Goal: Information Seeking & Learning: Compare options

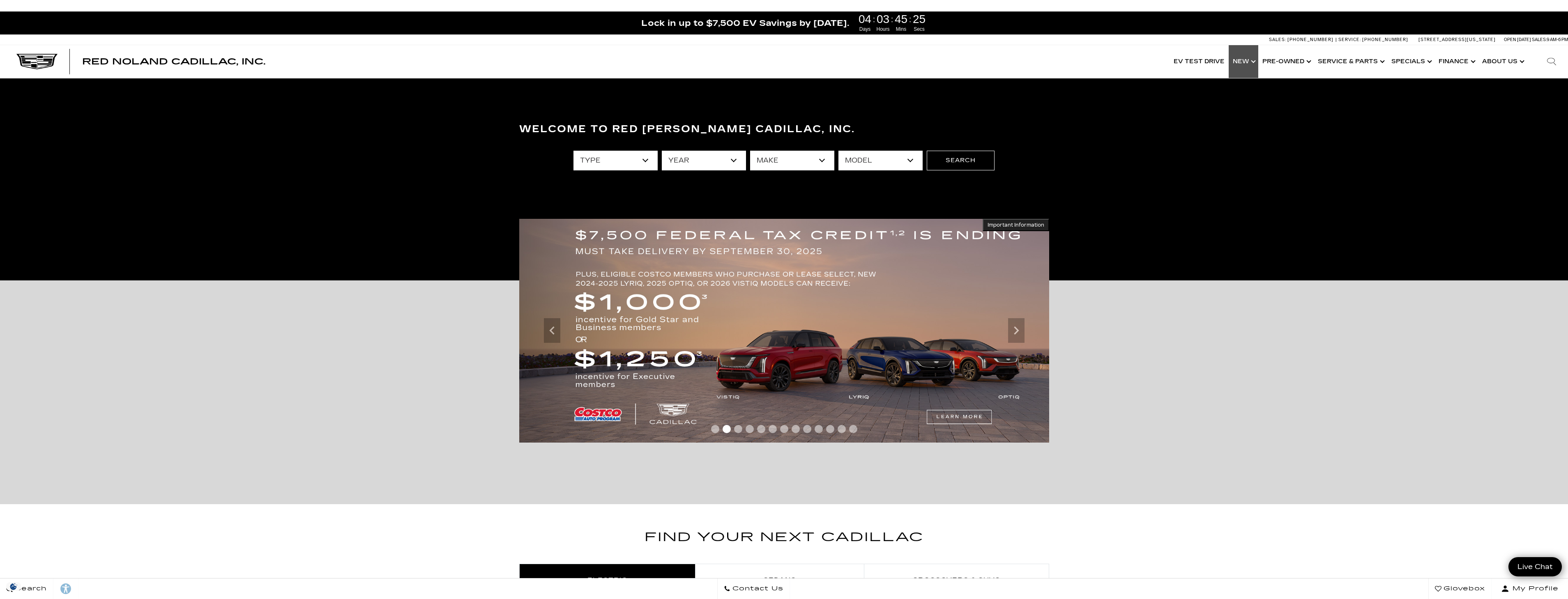
click at [1254, 62] on link "Show New" at bounding box center [1243, 62] width 30 height 33
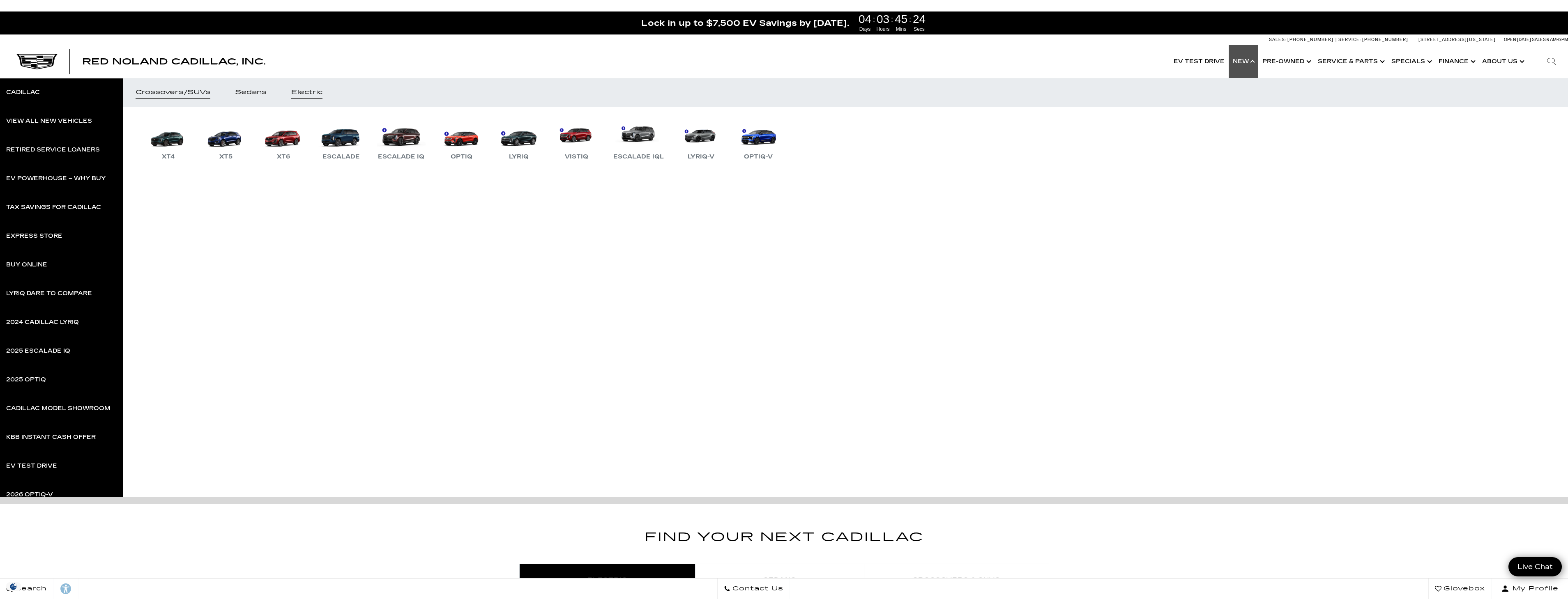
click at [315, 90] on div "Electric" at bounding box center [307, 92] width 31 height 6
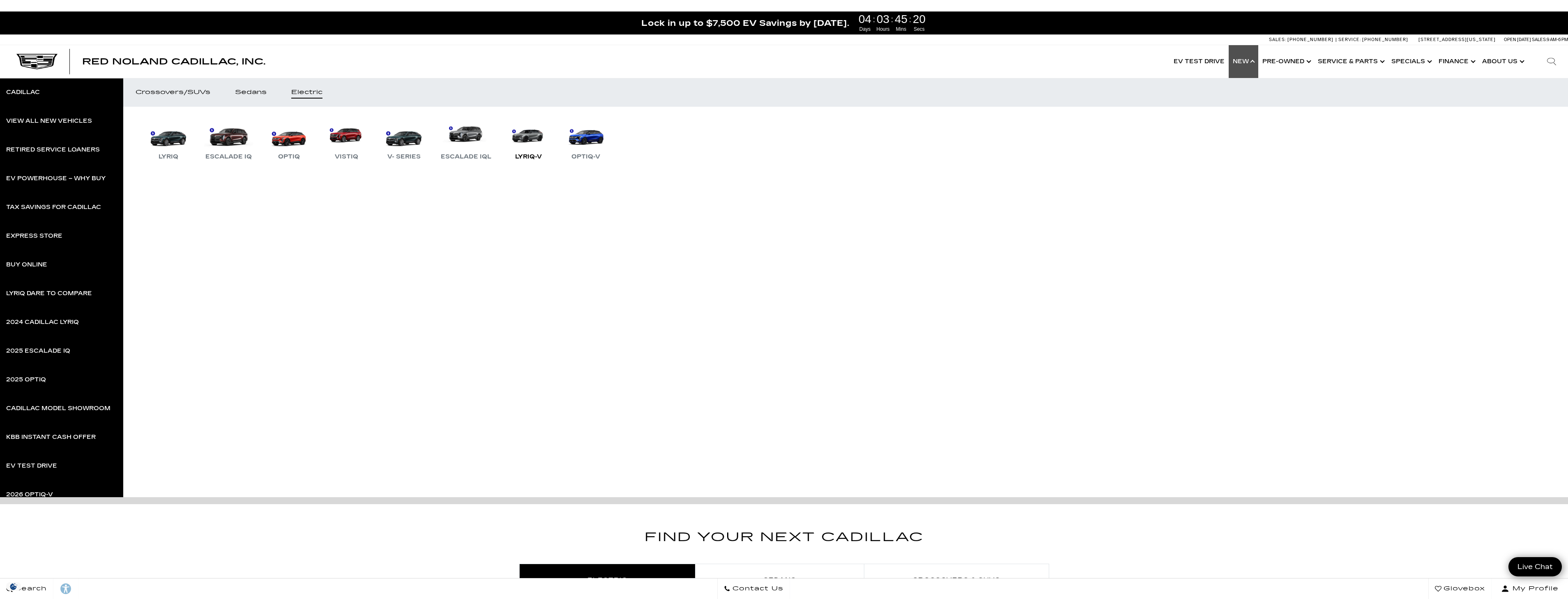
click at [526, 143] on link "LYRIQ-V" at bounding box center [528, 140] width 49 height 42
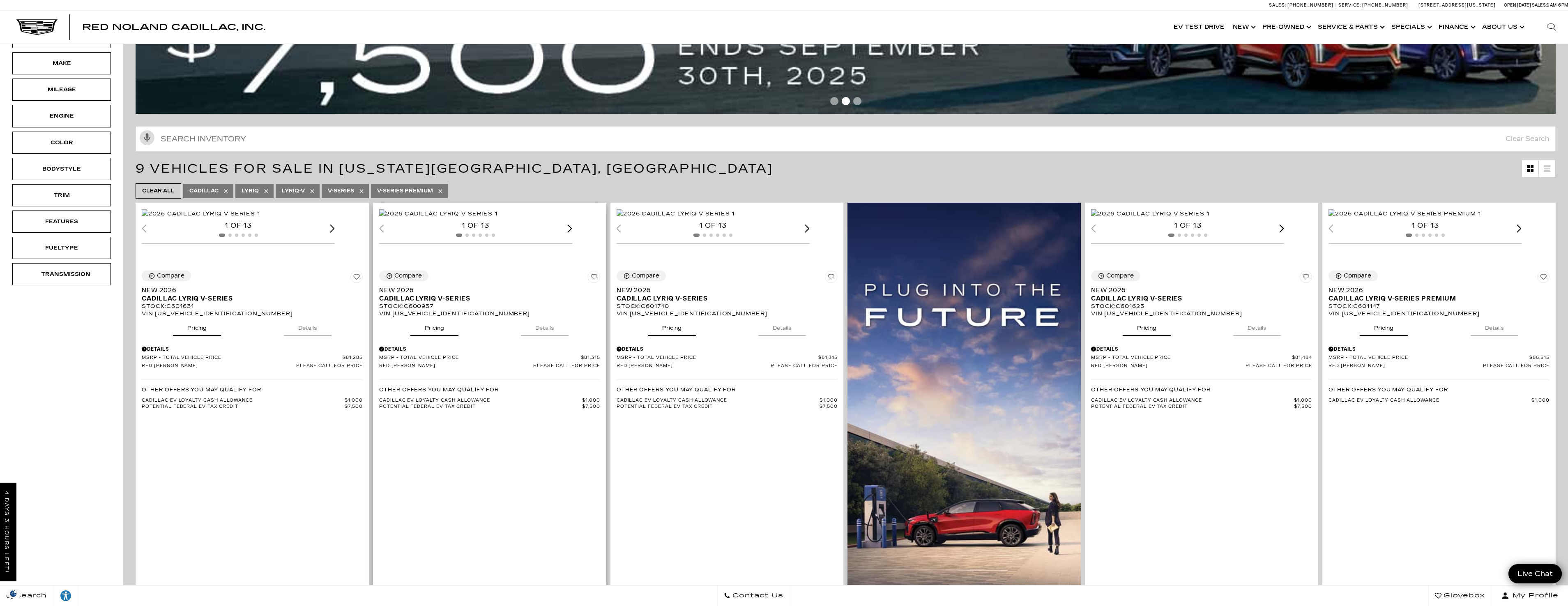
scroll to position [123, 0]
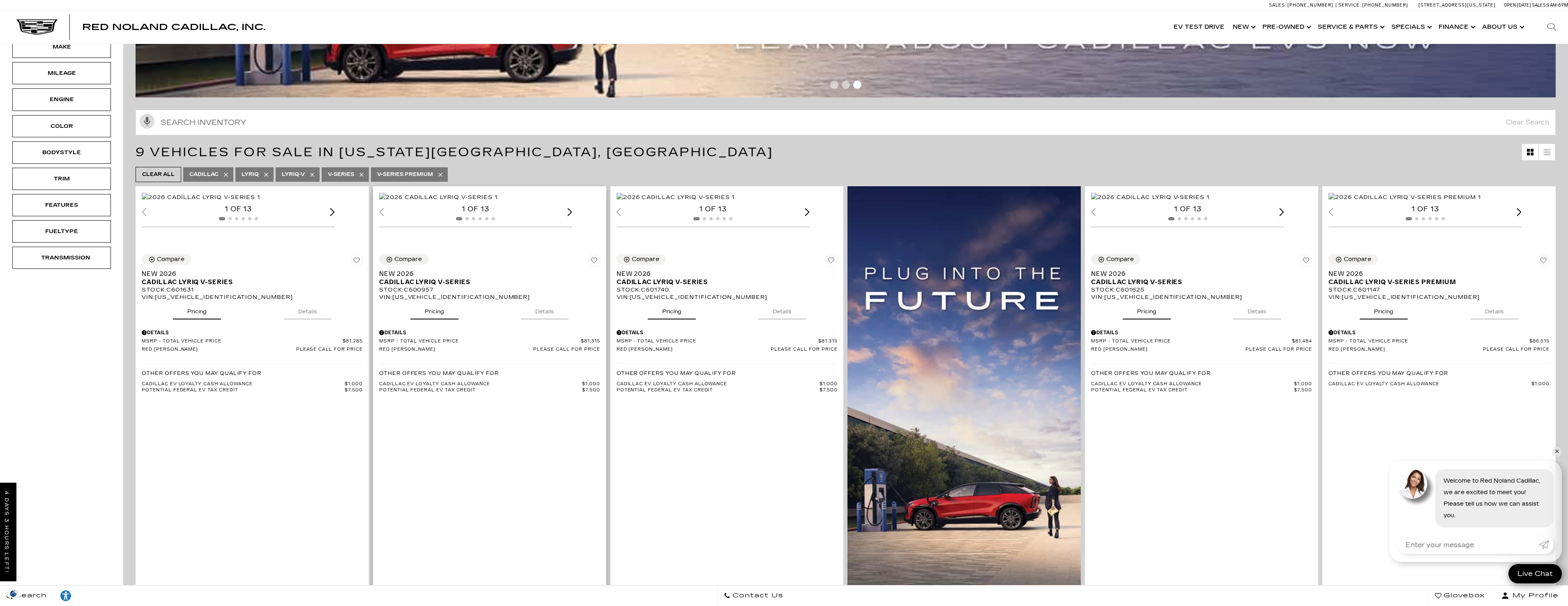
click at [497, 202] on img "1 / 2" at bounding box center [438, 197] width 118 height 9
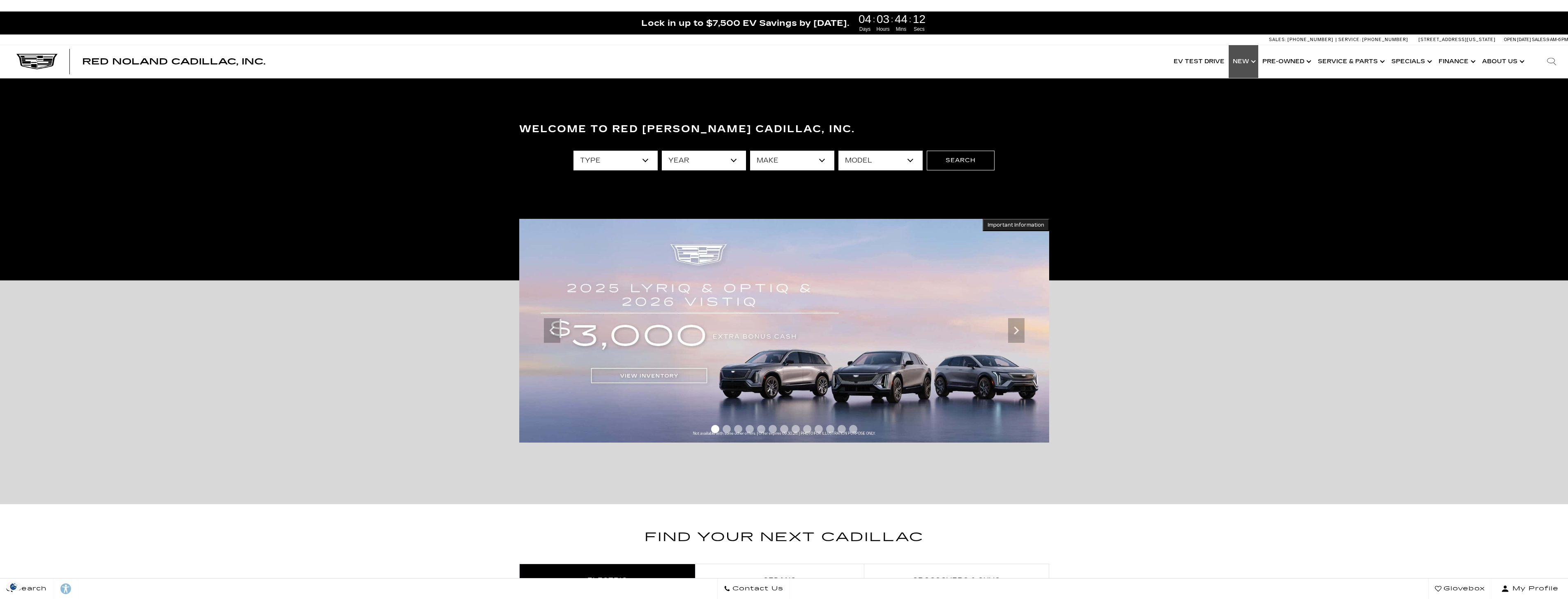
drag, startPoint x: 0, startPoint y: 0, endPoint x: 1244, endPoint y: 65, distance: 1245.7
click at [1244, 65] on link "Show New" at bounding box center [1243, 62] width 30 height 33
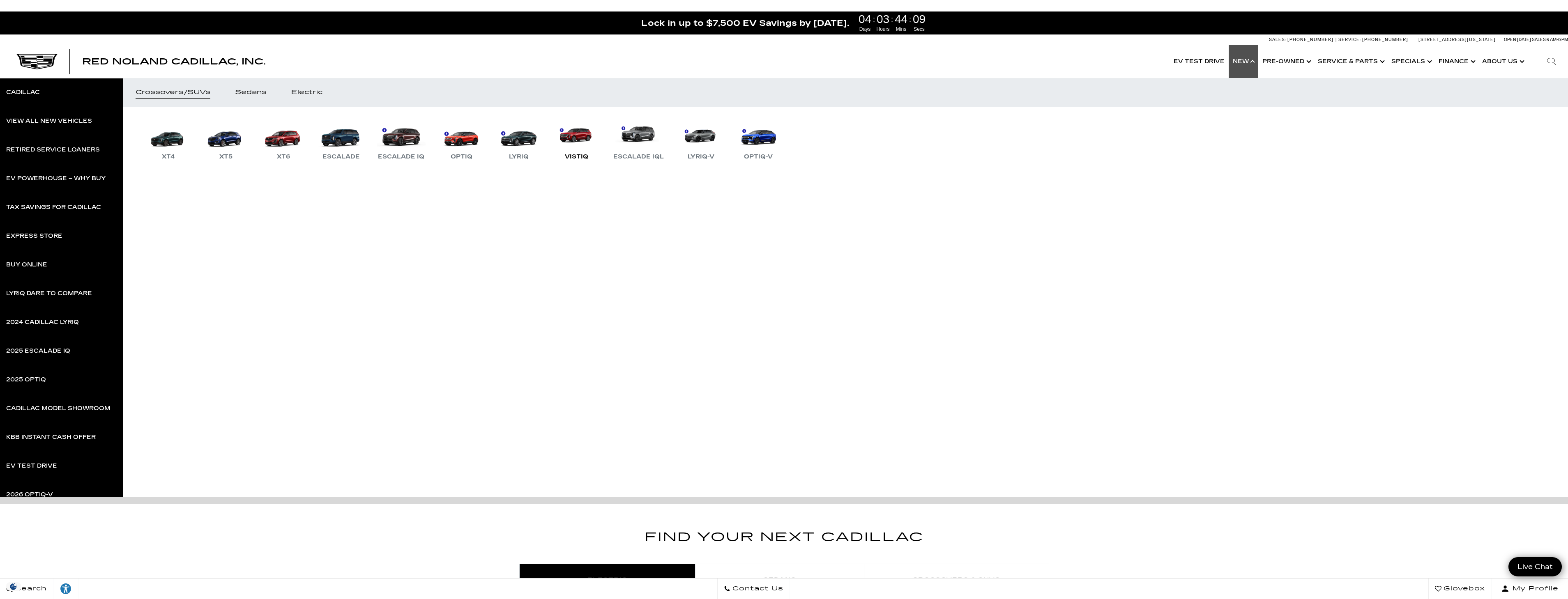
click at [572, 138] on link "VISTIQ" at bounding box center [576, 140] width 49 height 42
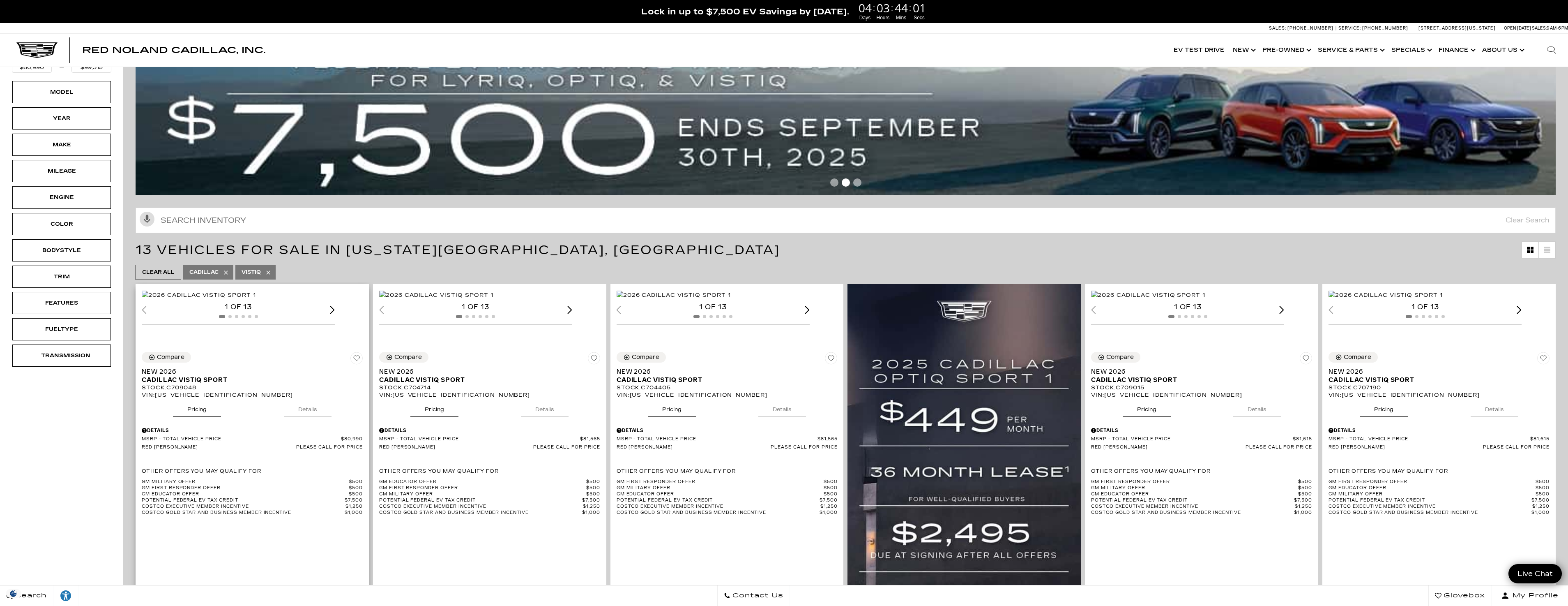
scroll to position [123, 0]
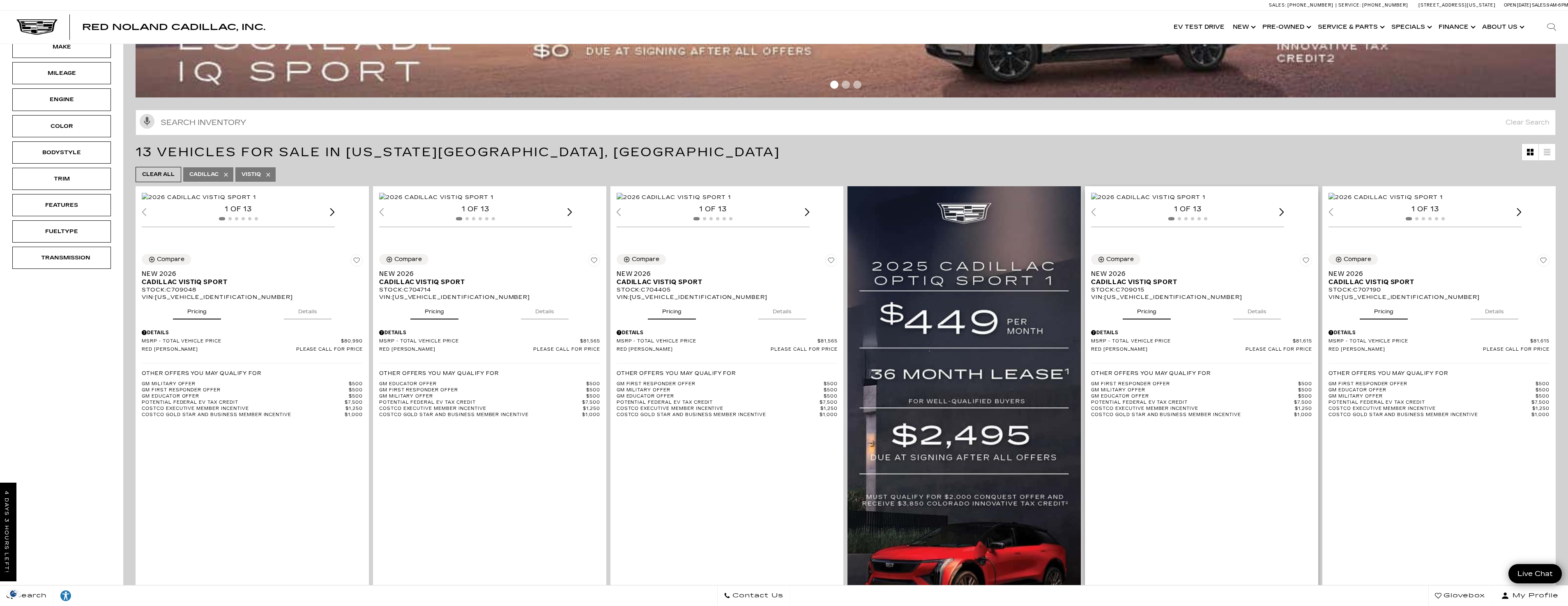
click at [1205, 202] on img "1 / 2" at bounding box center [1148, 197] width 114 height 9
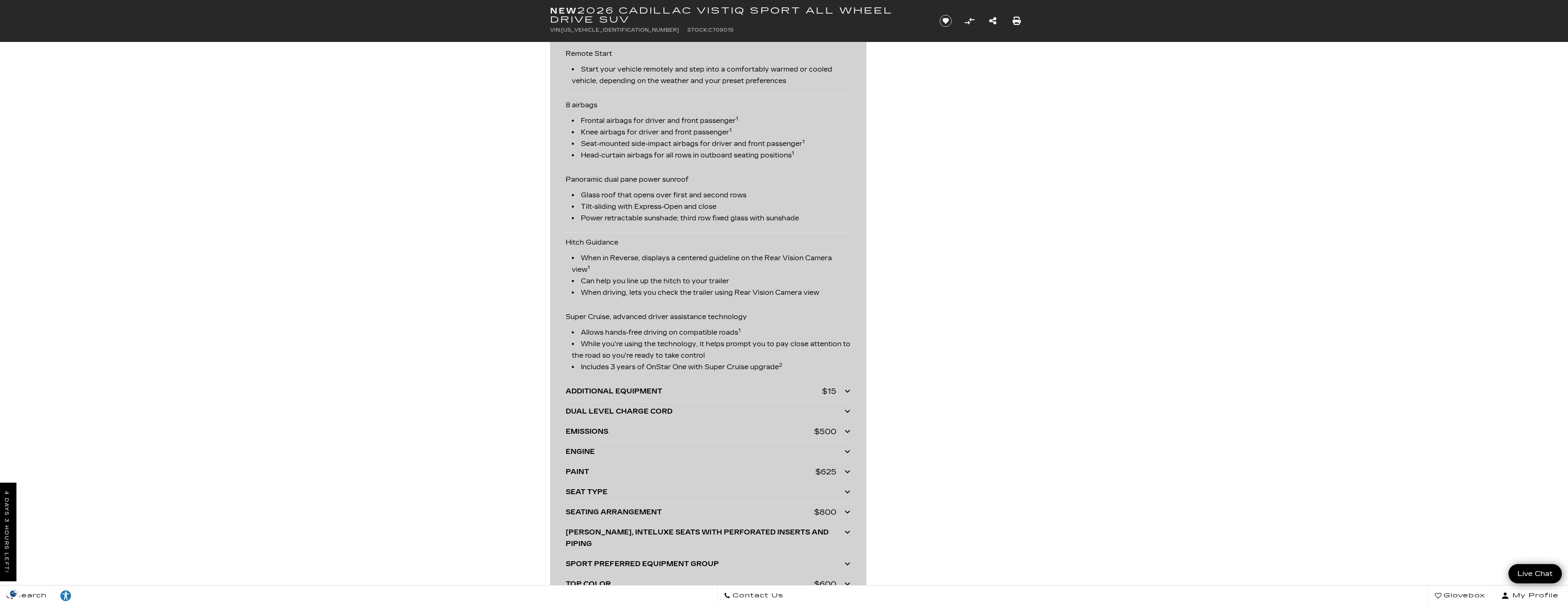
scroll to position [1302, 0]
click at [793, 385] on div "ADDITIONAL EQUIPMENT" at bounding box center [693, 386] width 256 height 11
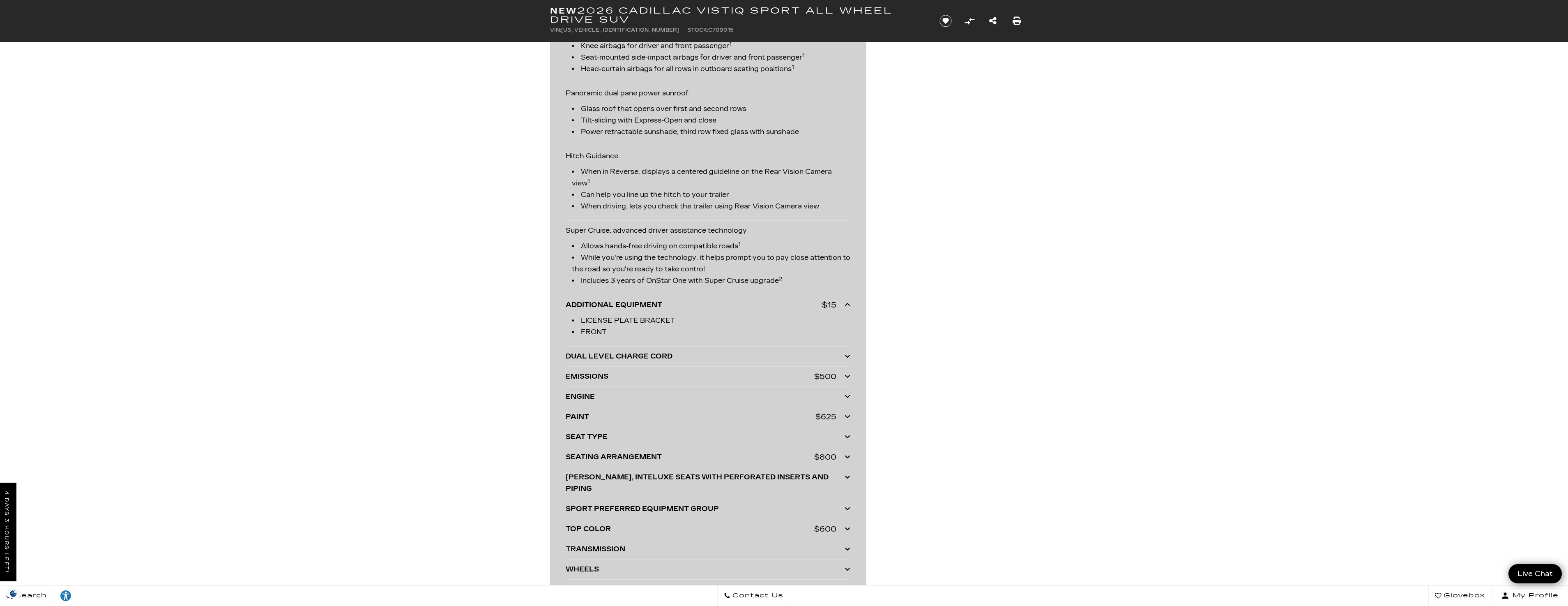
scroll to position [1384, 0]
click at [688, 423] on div "PAINT $625 NIMBUS METALLIC" at bounding box center [707, 416] width 285 height 20
click at [695, 433] on div "SEAT TYPE" at bounding box center [704, 436] width 279 height 11
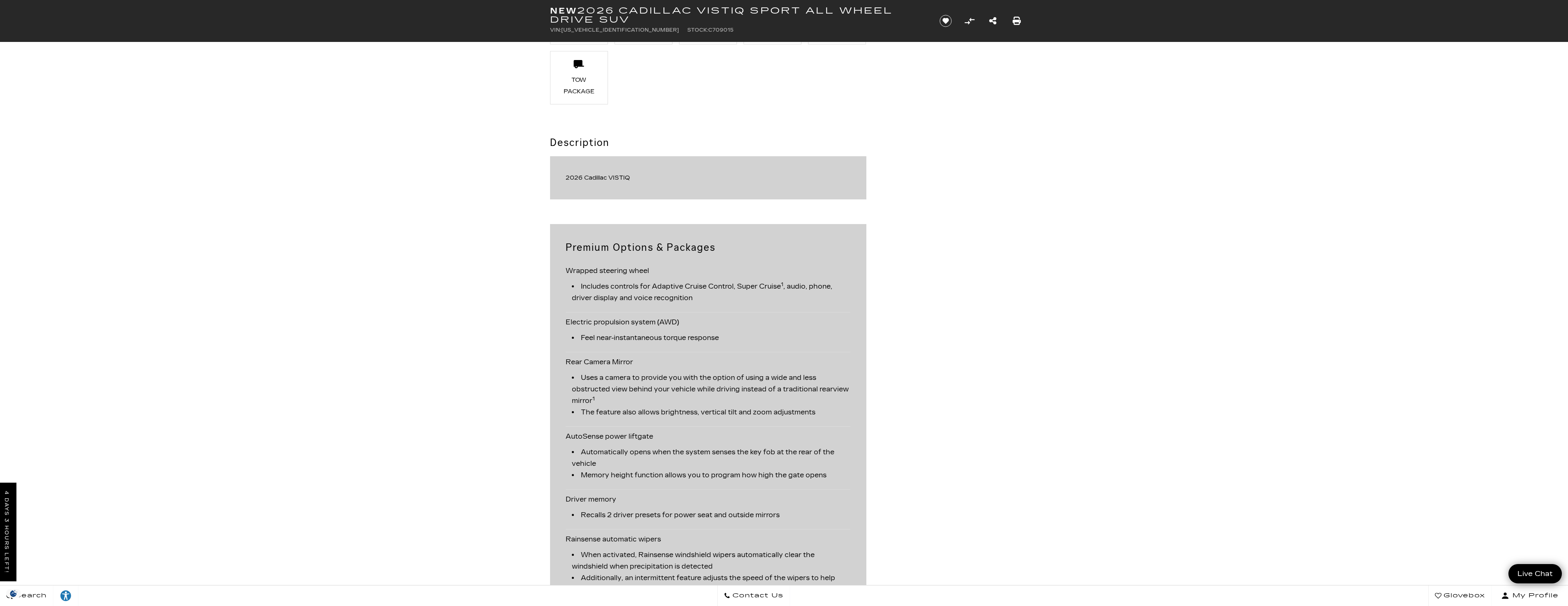
scroll to position [0, 0]
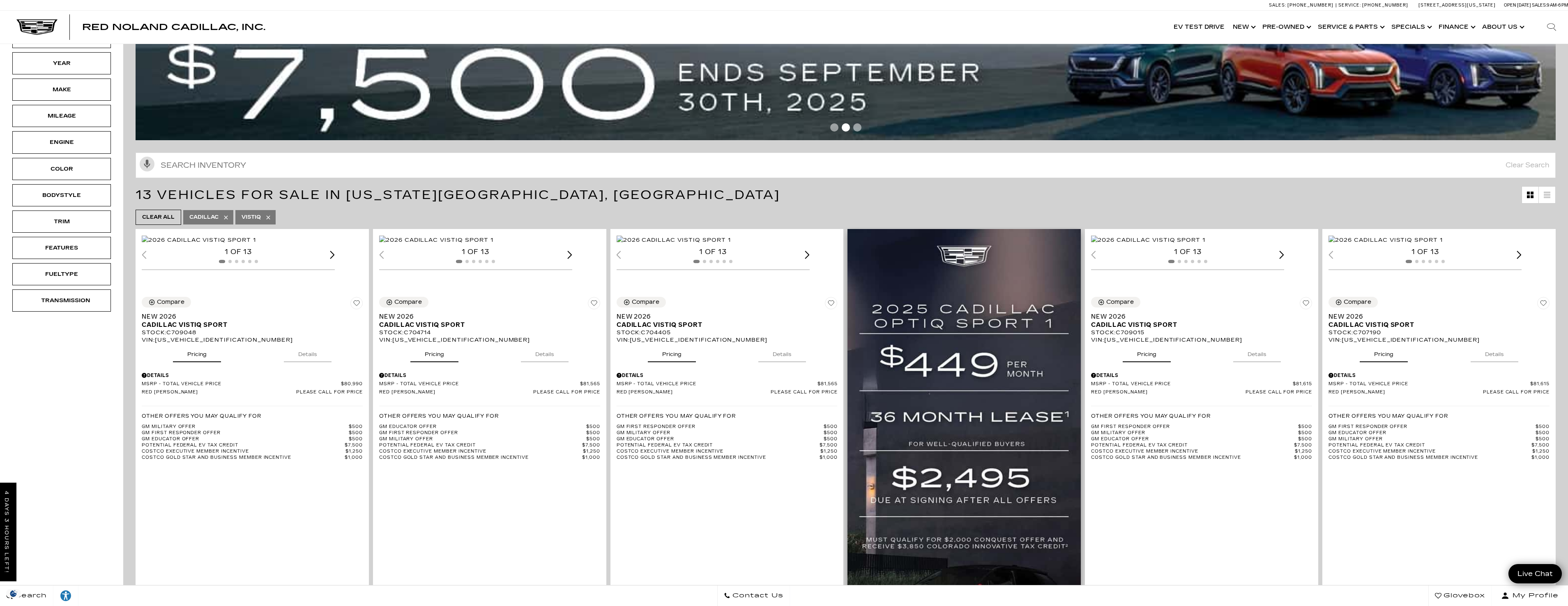
scroll to position [164, 0]
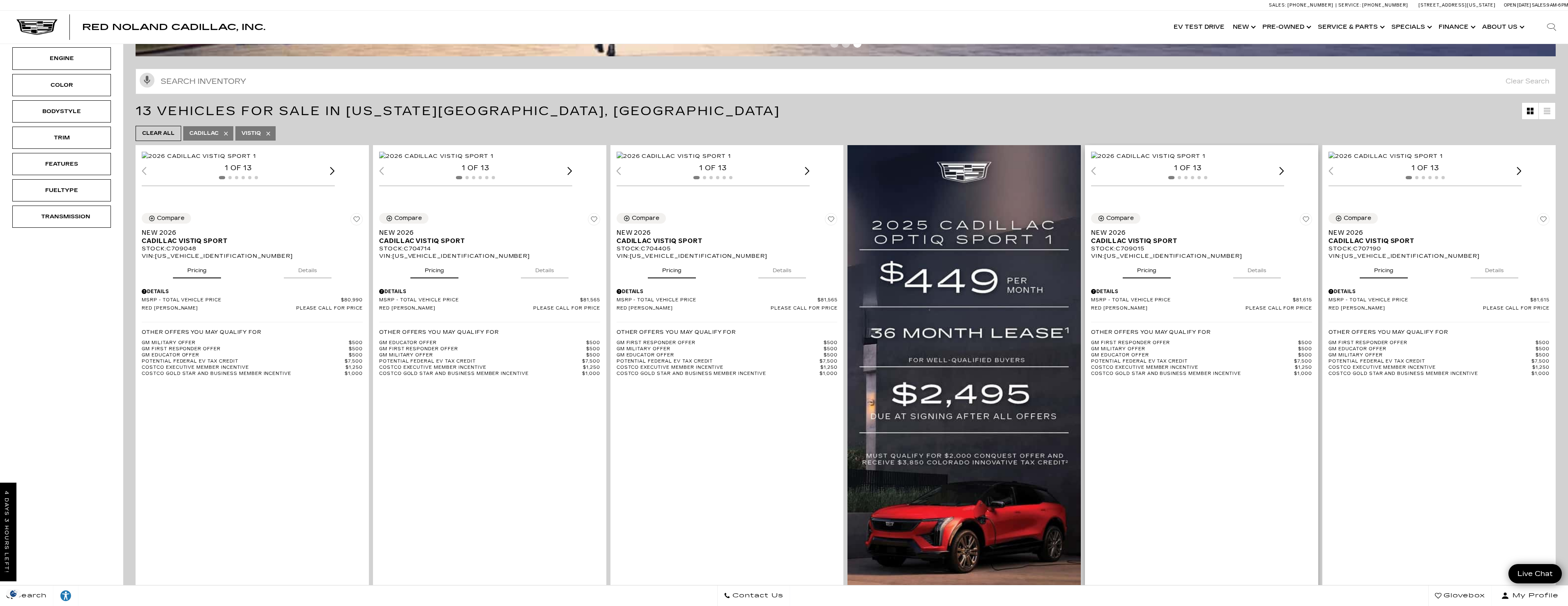
click at [1205, 161] on img "1 / 2" at bounding box center [1148, 156] width 114 height 9
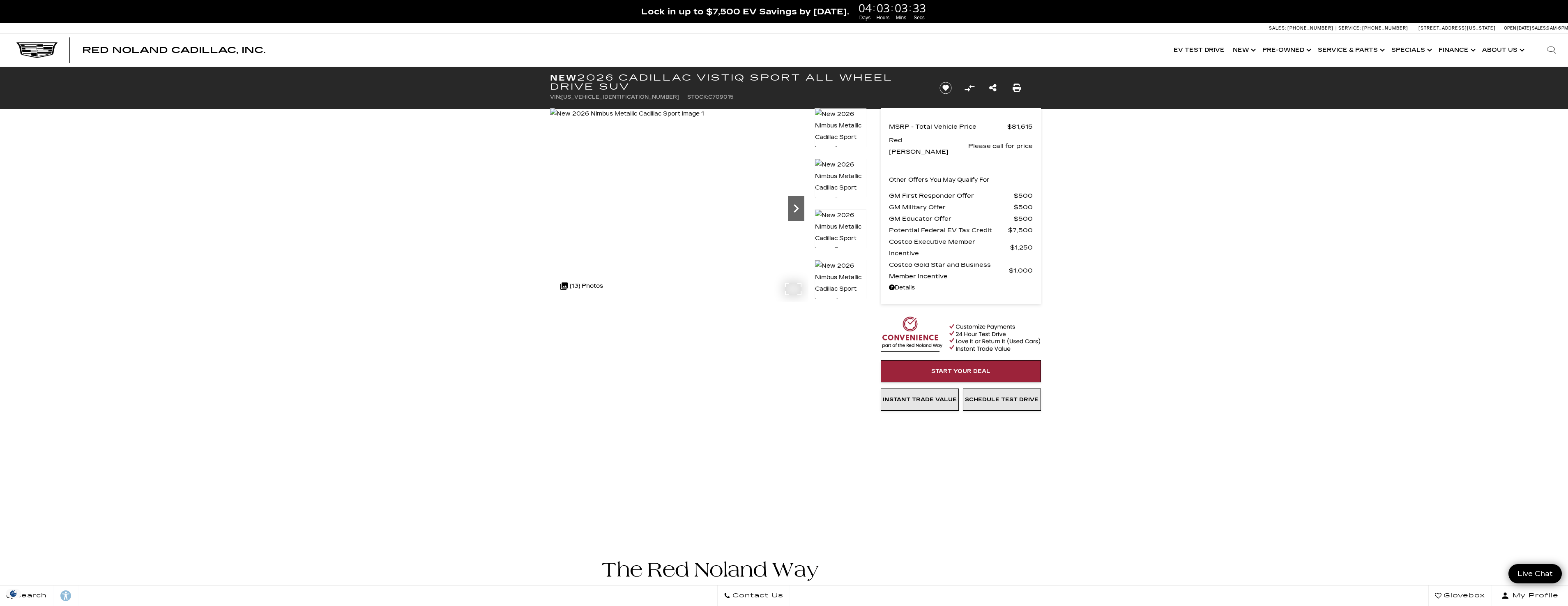
click at [788, 207] on icon "Next" at bounding box center [796, 208] width 16 height 16
click at [843, 277] on img at bounding box center [840, 283] width 52 height 47
click at [840, 274] on img at bounding box center [840, 283] width 52 height 47
click at [840, 266] on img at bounding box center [840, 265] width 52 height 1
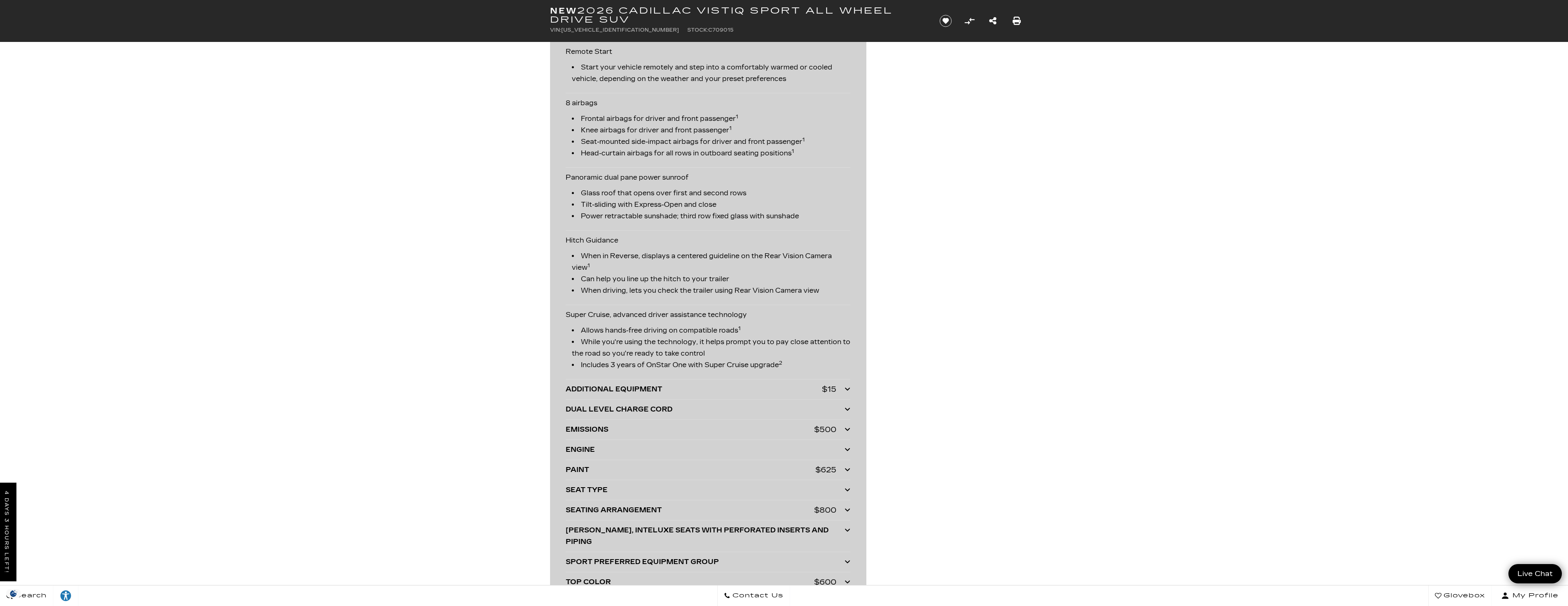
scroll to position [1521, 0]
click at [697, 466] on div "PAINT" at bounding box center [690, 468] width 250 height 11
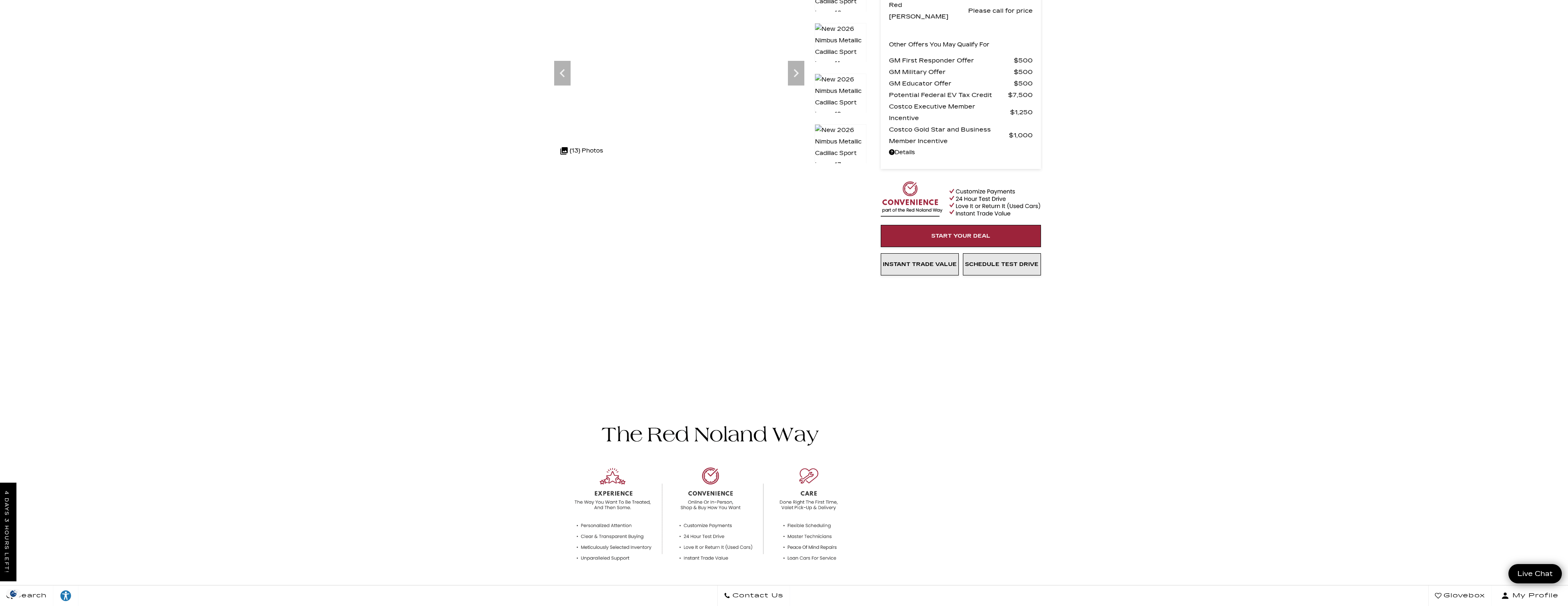
scroll to position [0, 0]
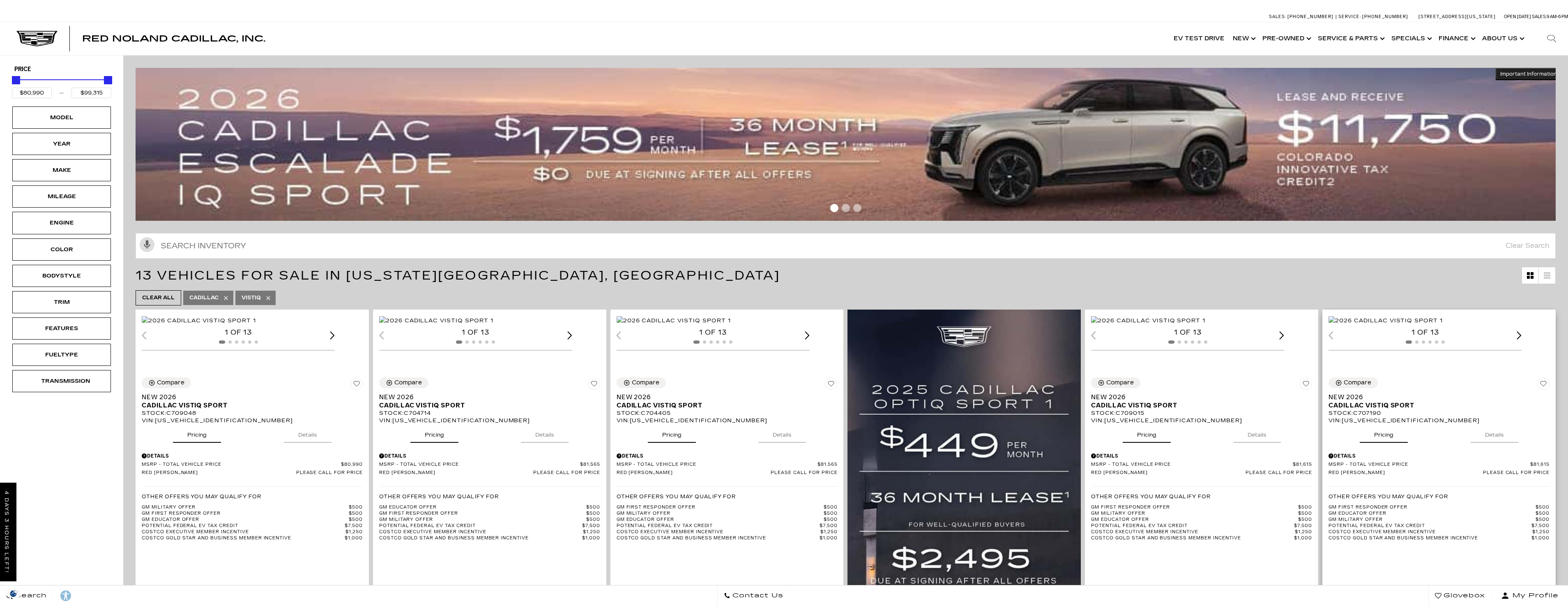
click at [1408, 325] on img "1 / 2" at bounding box center [1385, 320] width 114 height 9
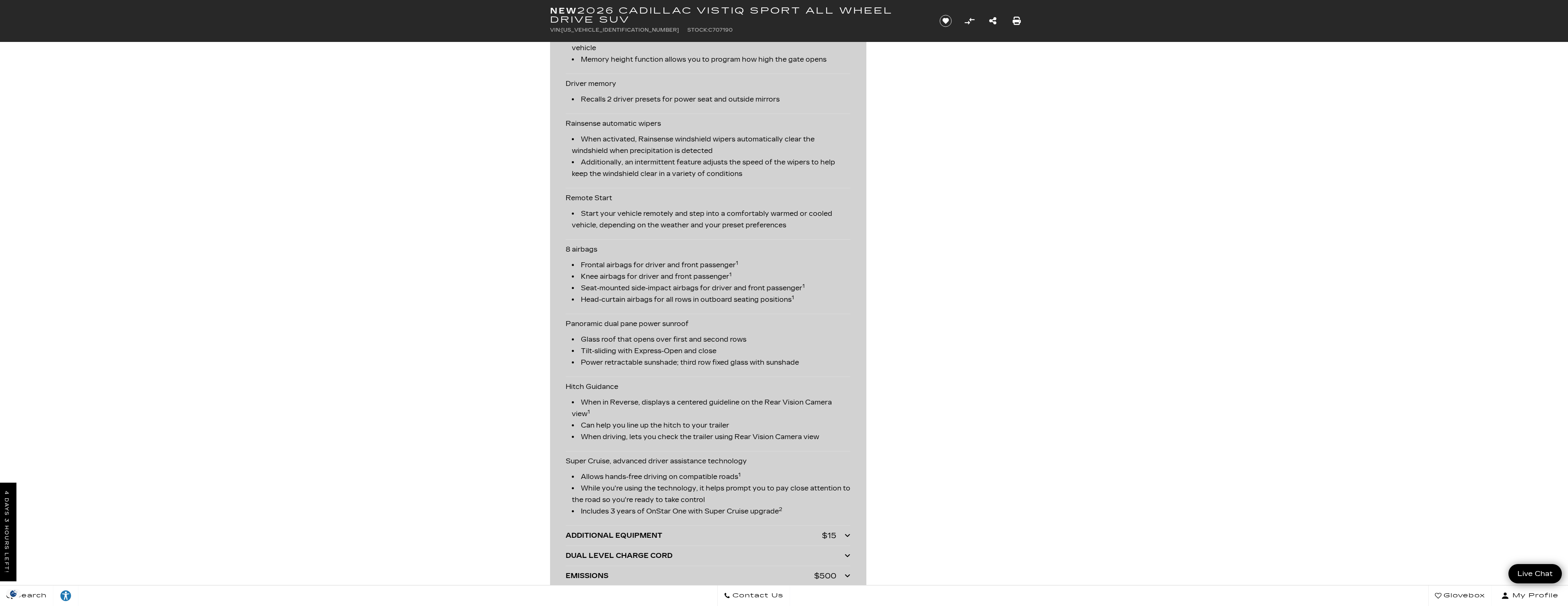
scroll to position [1521, 0]
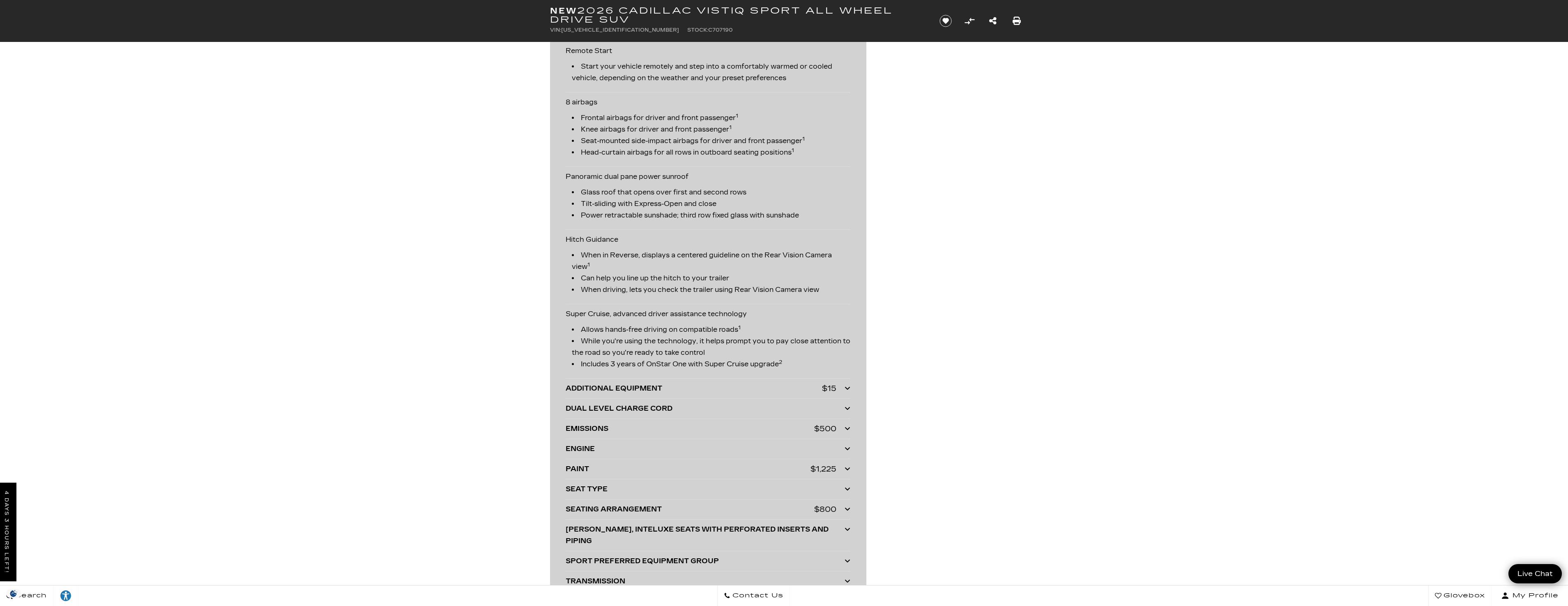
click at [667, 471] on div "PAINT" at bounding box center [687, 468] width 244 height 11
click at [722, 529] on div "SEATING ARRANGEMENT" at bounding box center [690, 529] width 248 height 11
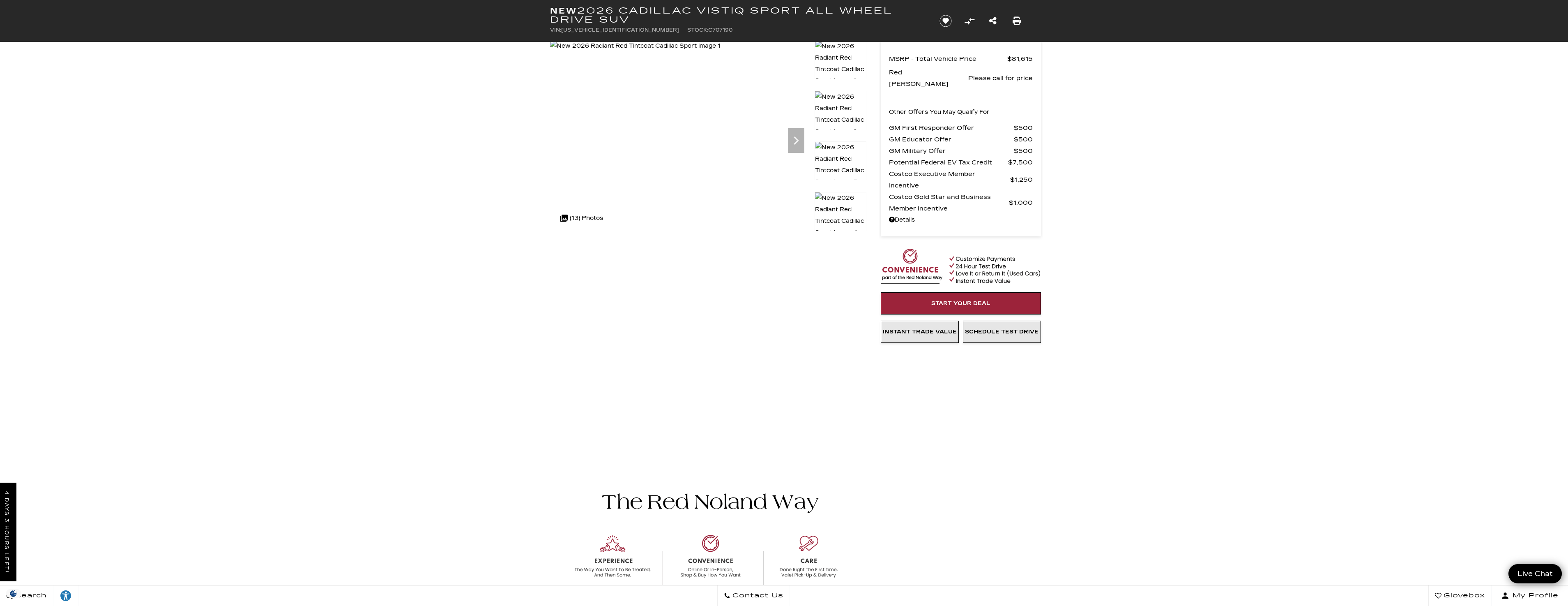
scroll to position [0, 0]
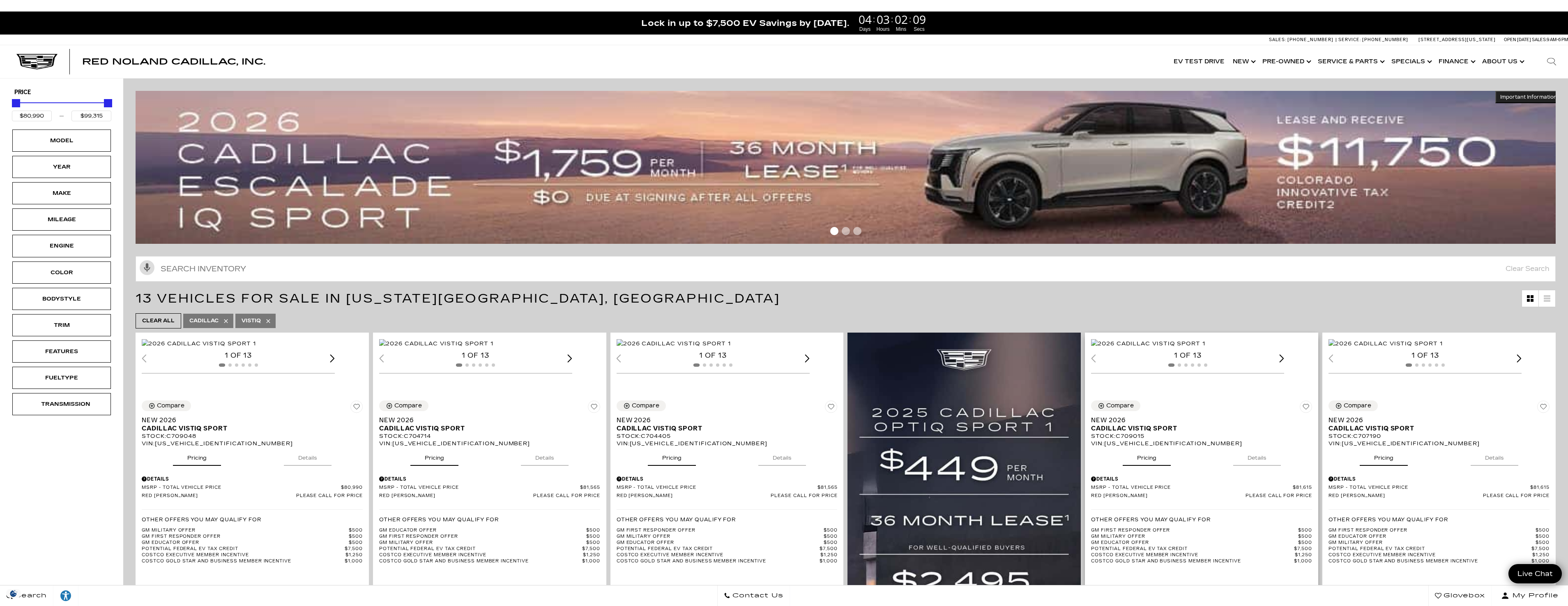
click at [1205, 348] on img "1 / 2" at bounding box center [1148, 344] width 114 height 9
